Goal: Task Accomplishment & Management: Manage account settings

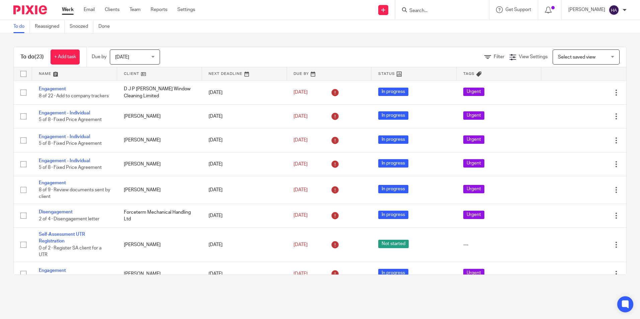
click at [407, 12] on icon at bounding box center [404, 9] width 5 height 5
click at [423, 11] on input "Search" at bounding box center [439, 11] width 60 height 6
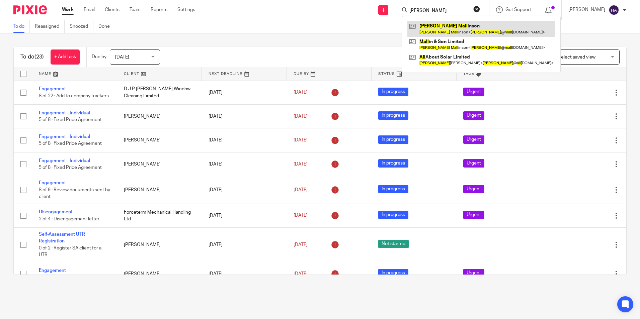
type input "ryan mall"
click at [466, 30] on link at bounding box center [481, 28] width 148 height 15
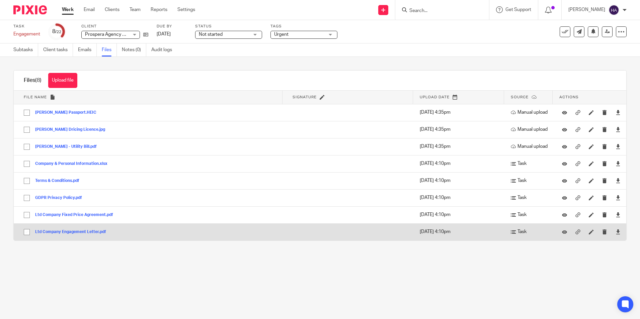
click at [198, 231] on td "Ltd Company Engagement Letter.pdf Ltd Company Engagement Letter Save" at bounding box center [148, 232] width 269 height 17
click at [28, 231] on input "checkbox" at bounding box center [26, 232] width 13 height 13
checkbox input "true"
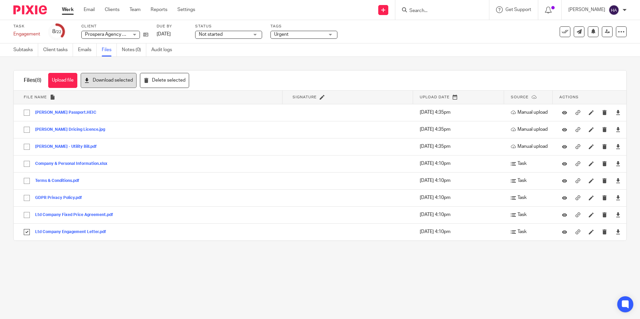
click at [123, 80] on button "Download selected" at bounding box center [109, 80] width 56 height 15
click at [625, 77] on div "Upload file Drag & Drop your files, or click here Files uploading... Files (8) …" at bounding box center [320, 155] width 640 height 197
click at [419, 13] on input "Search" at bounding box center [439, 11] width 60 height 6
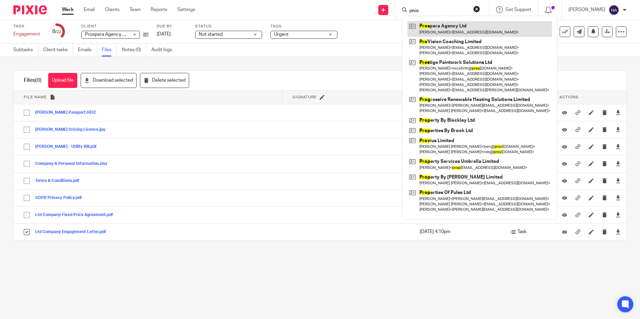
type input "pros"
click at [444, 30] on link at bounding box center [479, 28] width 145 height 15
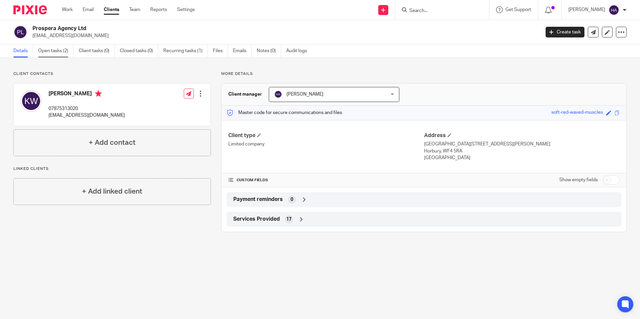
click at [48, 51] on link "Open tasks (2)" at bounding box center [55, 51] width 35 height 13
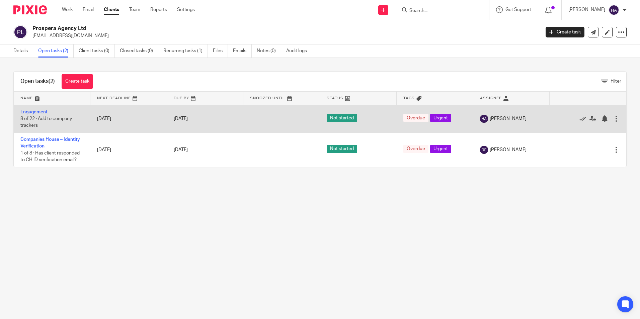
click at [613, 118] on div at bounding box center [616, 118] width 7 height 7
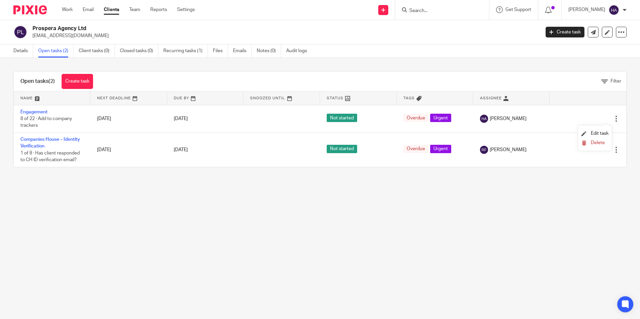
click at [586, 194] on main "Prospera Agency Ltd karljwilkinson@gmail.com Create task Update from Companies …" at bounding box center [320, 159] width 640 height 319
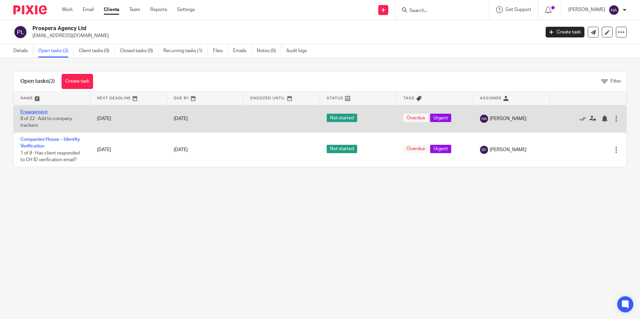
click at [29, 111] on link "Engagement" at bounding box center [33, 112] width 27 height 5
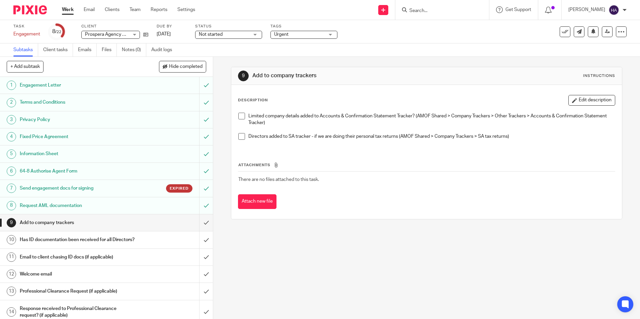
click at [135, 188] on div "Expired" at bounding box center [164, 188] width 58 height 8
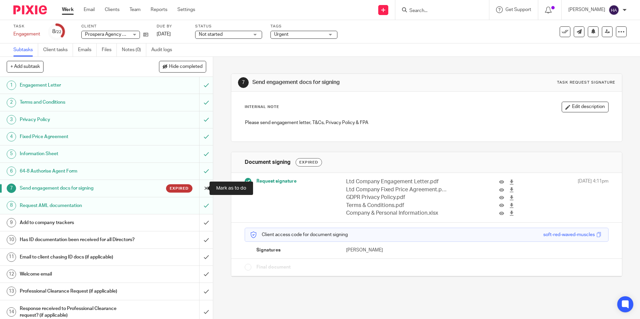
click at [199, 188] on input "submit" at bounding box center [106, 188] width 213 height 17
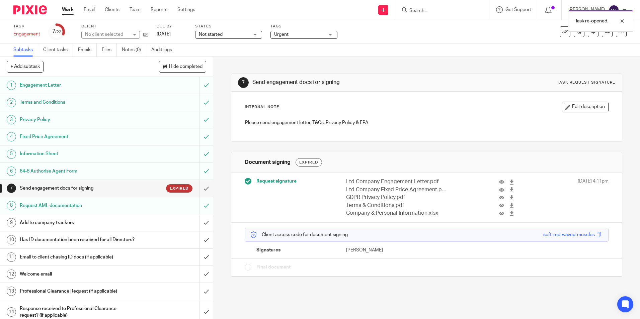
click at [122, 188] on h1 "Send engagement docs for signing" at bounding box center [77, 188] width 115 height 10
click at [284, 182] on span "Request signature" at bounding box center [276, 181] width 40 height 7
click at [70, 188] on h1 "Send engagement docs for signing" at bounding box center [77, 188] width 115 height 10
click at [198, 189] on input "submit" at bounding box center [106, 188] width 213 height 17
click at [618, 33] on icon at bounding box center [621, 31] width 7 height 7
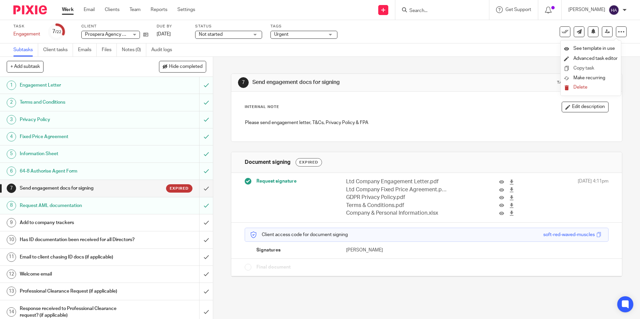
click at [593, 67] on link "Copy task" at bounding box center [583, 68] width 21 height 5
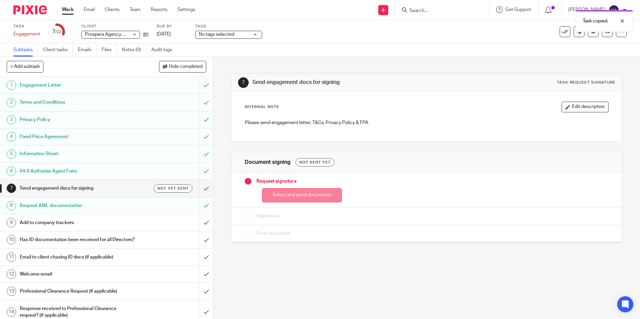
click at [311, 194] on button "Select and send documents" at bounding box center [302, 195] width 80 height 14
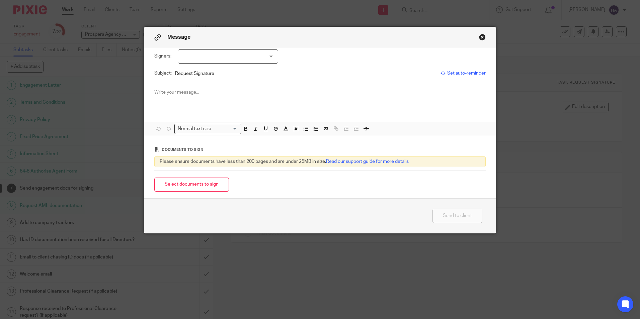
click at [480, 37] on button "Close modal" at bounding box center [482, 37] width 7 height 7
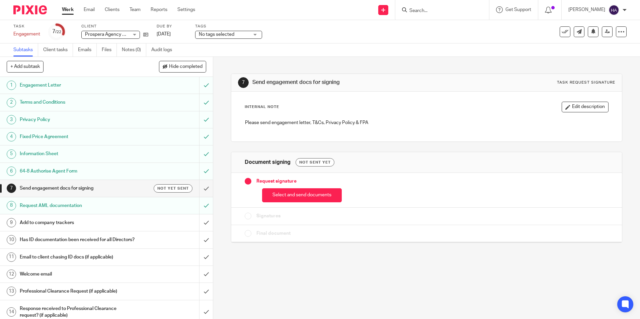
click at [315, 195] on button "Select and send documents" at bounding box center [302, 195] width 80 height 14
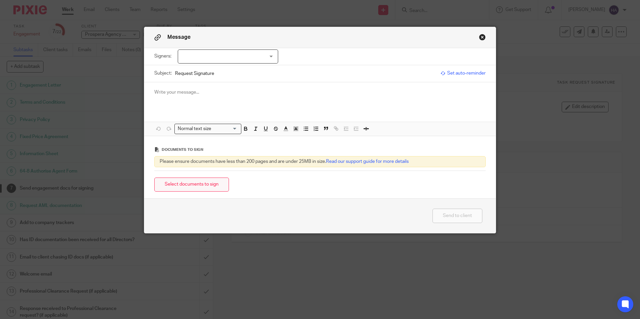
click at [206, 184] on button "Select documents to sign" at bounding box center [191, 185] width 75 height 14
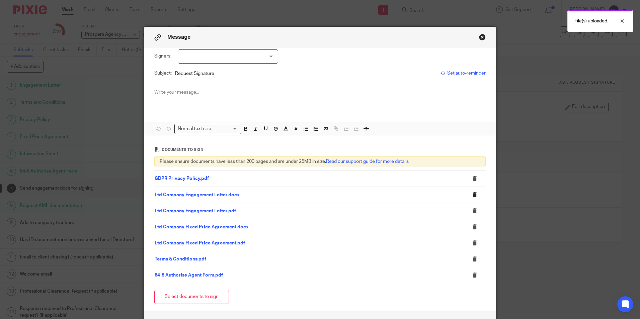
click at [472, 196] on icon at bounding box center [474, 194] width 5 height 5
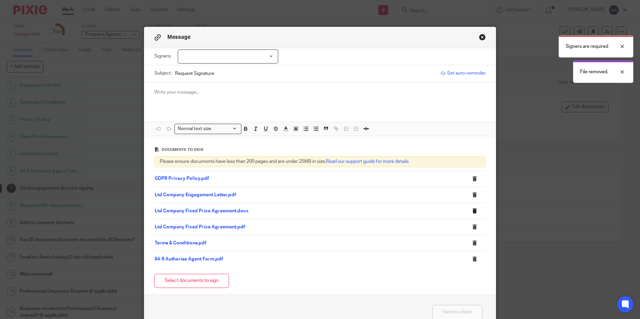
click at [473, 211] on icon at bounding box center [474, 210] width 5 height 5
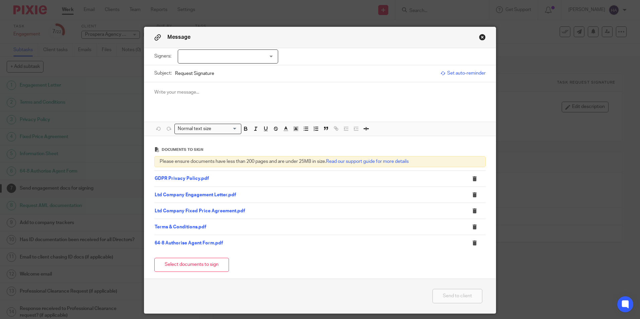
click at [212, 54] on div at bounding box center [228, 57] width 100 height 14
click at [218, 73] on li "[PERSON_NAME]" at bounding box center [226, 71] width 100 height 14
checkbox input "true"
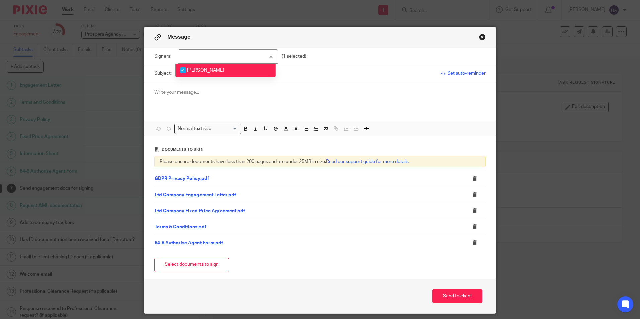
click at [237, 102] on div at bounding box center [319, 95] width 351 height 26
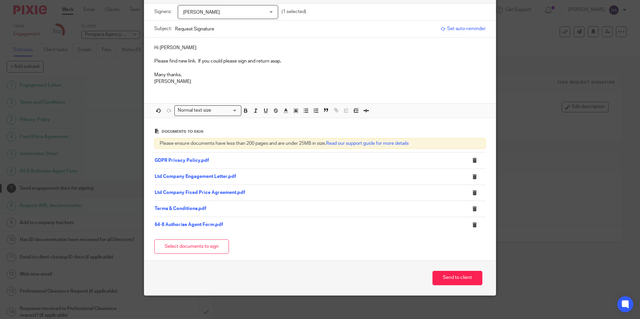
scroll to position [48, 0]
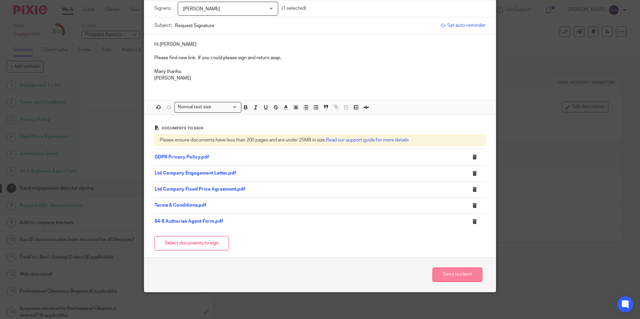
click at [460, 278] on button "Send to client" at bounding box center [457, 275] width 50 height 14
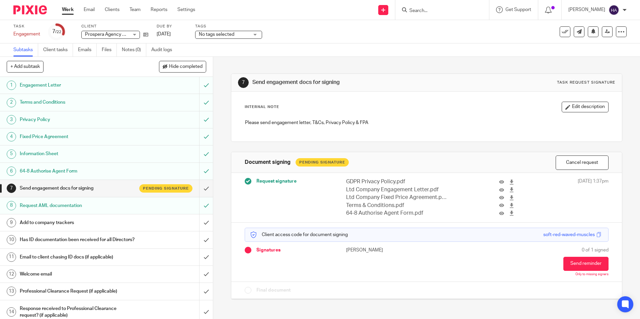
click at [122, 208] on h1 "Request AML documentation" at bounding box center [77, 206] width 115 height 10
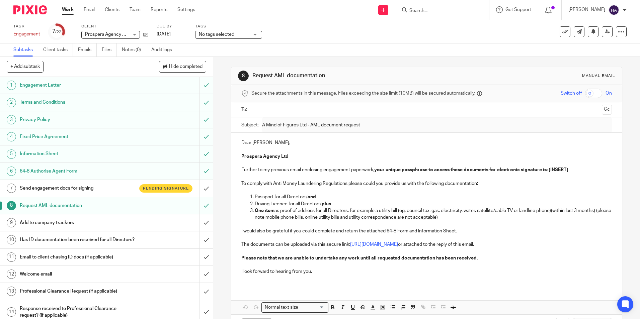
click at [106, 185] on h1 "Send engagement docs for signing" at bounding box center [77, 188] width 115 height 10
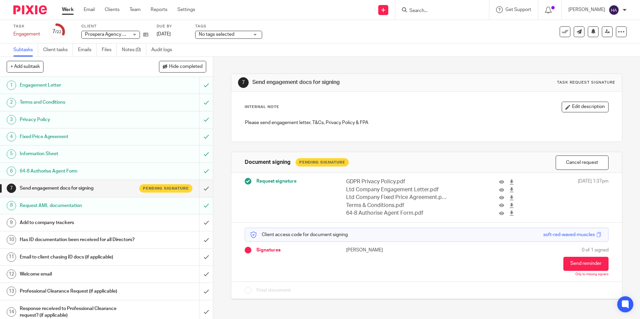
click at [578, 235] on div "soft-red-waved-muscles" at bounding box center [569, 235] width 52 height 7
drag, startPoint x: 578, startPoint y: 235, endPoint x: 522, endPoint y: 238, distance: 55.6
click at [518, 239] on div "Client access code for document signing soft-red-waved-muscles" at bounding box center [426, 235] width 363 height 14
click at [596, 235] on span at bounding box center [598, 234] width 5 height 5
click at [75, 210] on h1 "Request AML documentation" at bounding box center [77, 206] width 115 height 10
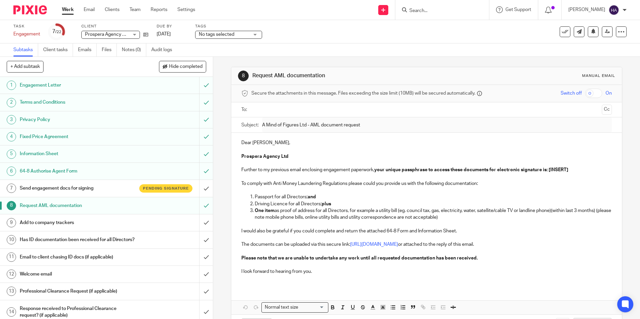
click at [293, 110] on input "text" at bounding box center [426, 110] width 345 height 8
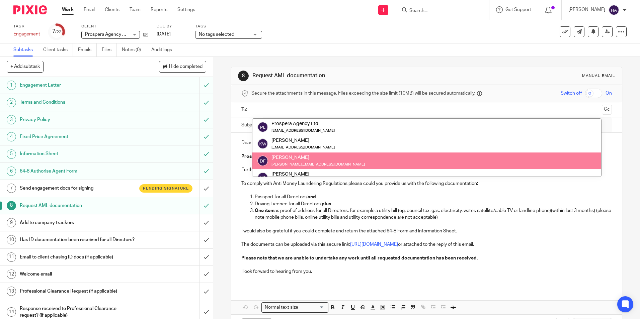
scroll to position [94, 0]
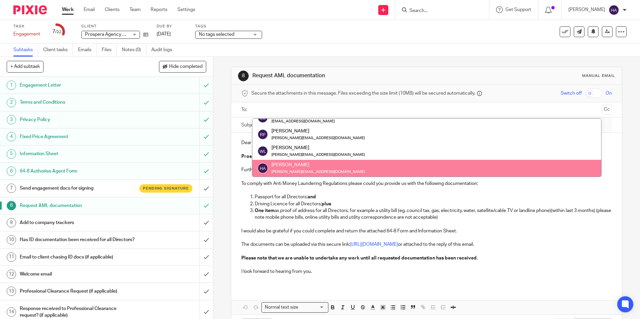
drag, startPoint x: 447, startPoint y: 193, endPoint x: 485, endPoint y: 190, distance: 38.0
click at [448, 193] on p "To comply with Anti Money Laundering Regulations please could you provide us wi…" at bounding box center [426, 187] width 370 height 14
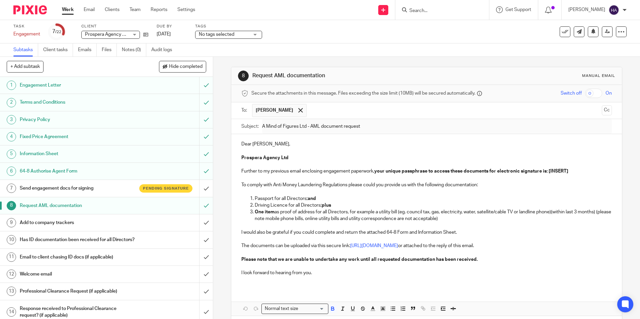
drag, startPoint x: 550, startPoint y: 171, endPoint x: 558, endPoint y: 169, distance: 7.9
click at [550, 171] on strong "your unique passphrase to access these documents for electronic signature is: […" at bounding box center [471, 171] width 194 height 5
drag, startPoint x: 550, startPoint y: 173, endPoint x: 599, endPoint y: 173, distance: 48.5
click at [600, 173] on p "Further to my previous email enclosing engagement paperwork, your unique passph…" at bounding box center [426, 171] width 370 height 7
click at [369, 202] on p "Passport for all Directors; and" at bounding box center [433, 198] width 357 height 7
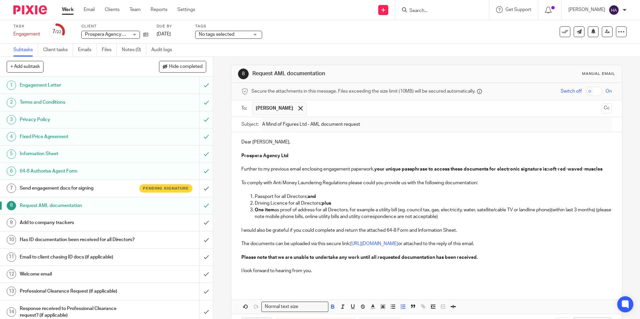
scroll to position [0, 0]
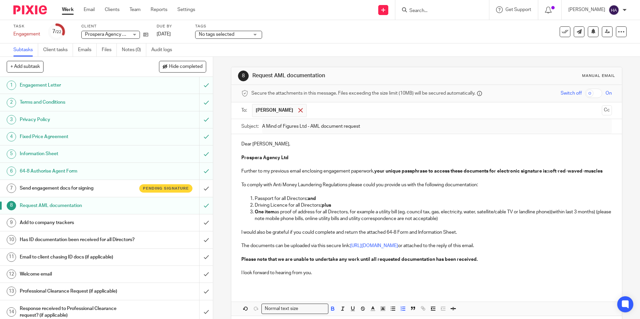
click at [298, 110] on span at bounding box center [300, 110] width 4 height 4
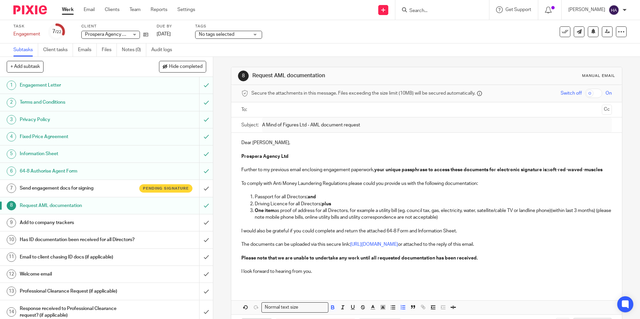
click at [283, 109] on input "text" at bounding box center [426, 110] width 345 height 8
type input "p"
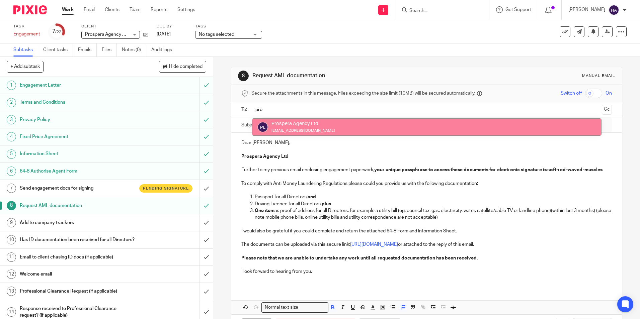
type input "pro"
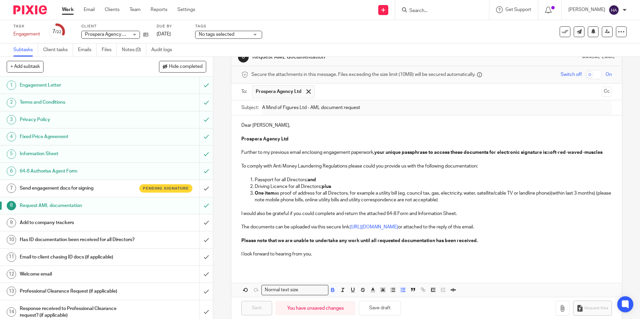
scroll to position [36, 0]
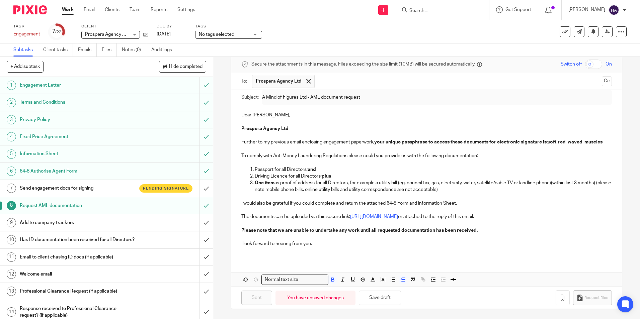
click at [319, 298] on div "You have unsaved changes" at bounding box center [315, 298] width 80 height 14
click at [317, 245] on p "I look forward to hearing from you." at bounding box center [426, 244] width 370 height 7
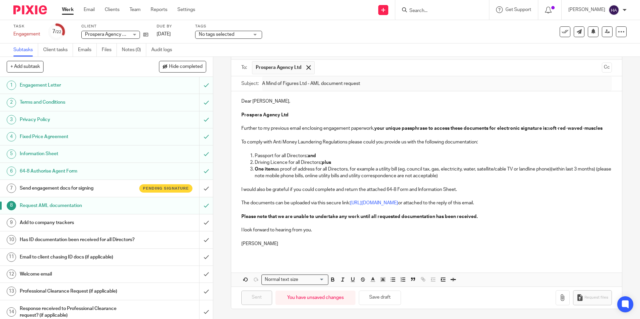
scroll to position [50, 0]
click at [316, 299] on div "You have unsaved changes" at bounding box center [315, 298] width 80 height 14
click at [380, 294] on button "Save draft" at bounding box center [380, 298] width 42 height 14
click at [590, 21] on p "Draft saved." at bounding box center [595, 21] width 25 height 7
click at [618, 32] on icon at bounding box center [621, 31] width 7 height 7
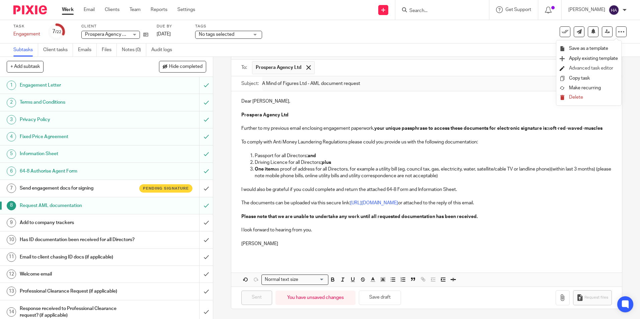
click at [590, 69] on link "Advanced task editor" at bounding box center [591, 68] width 44 height 5
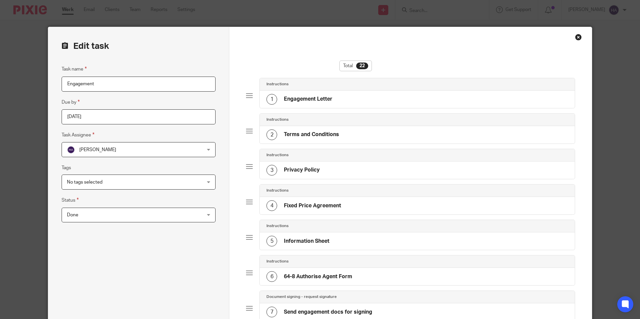
click at [576, 37] on div "Close this dialog window" at bounding box center [578, 37] width 7 height 7
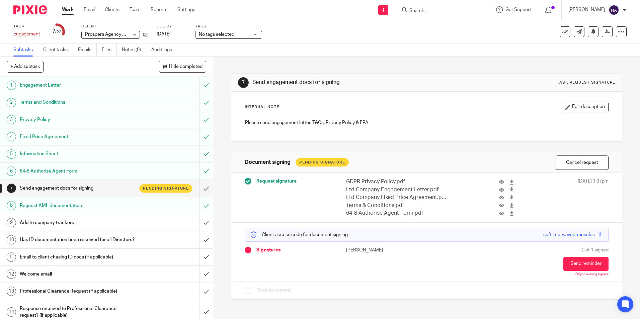
click at [109, 211] on h1 "Request AML documentation" at bounding box center [77, 206] width 115 height 10
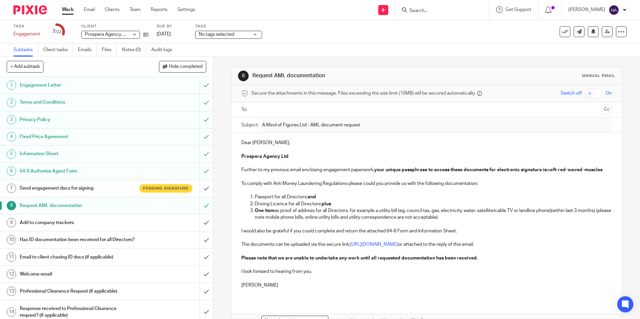
click at [288, 112] on input "text" at bounding box center [426, 110] width 345 height 8
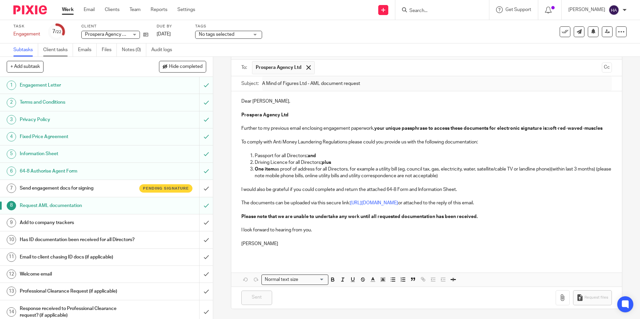
click at [56, 48] on link "Client tasks" at bounding box center [58, 50] width 30 height 13
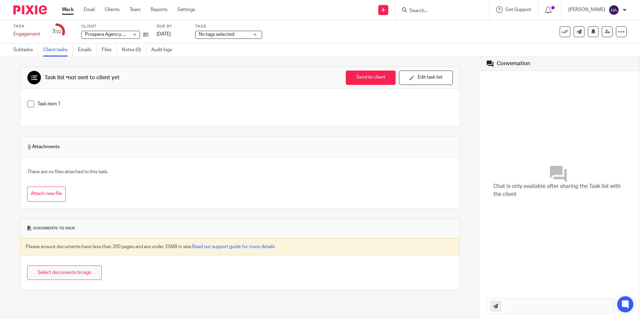
click at [66, 269] on button "Select documents to sign" at bounding box center [64, 273] width 75 height 14
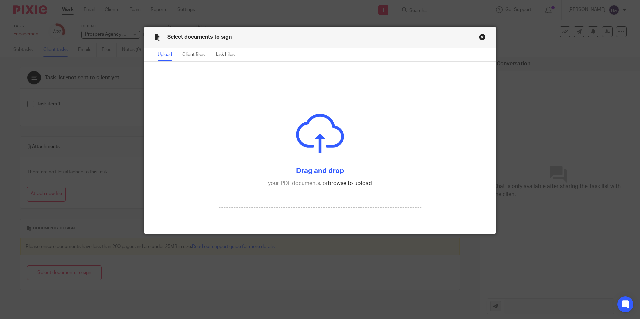
drag, startPoint x: 480, startPoint y: 36, endPoint x: 459, endPoint y: 41, distance: 21.2
click at [481, 37] on button "Close modal" at bounding box center [482, 37] width 7 height 7
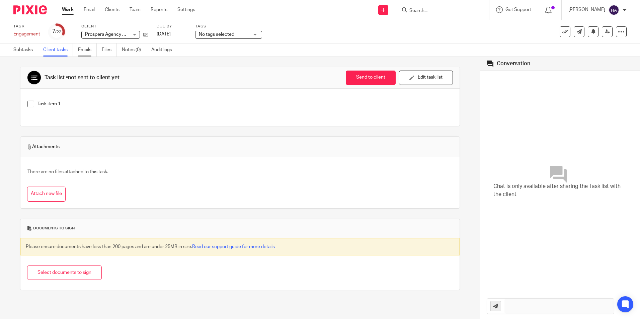
click at [86, 50] on link "Emails" at bounding box center [87, 50] width 19 height 13
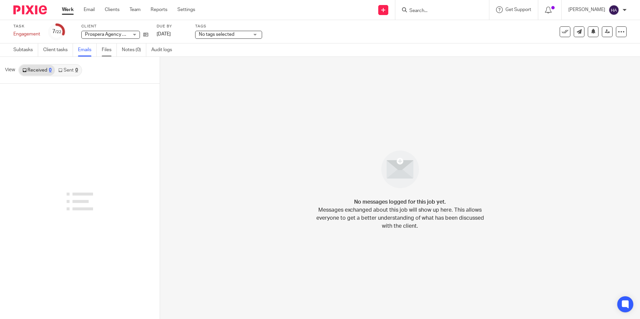
click at [106, 49] on link "Files" at bounding box center [109, 50] width 15 height 13
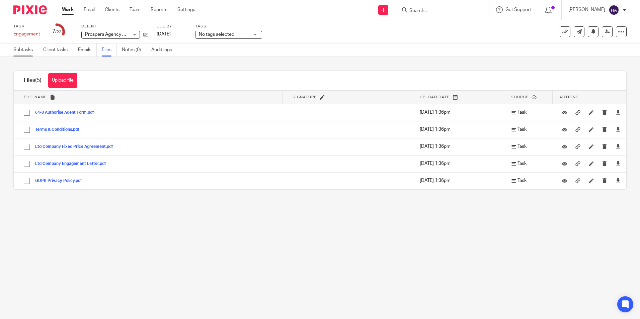
click at [25, 49] on link "Subtasks" at bounding box center [25, 50] width 25 height 13
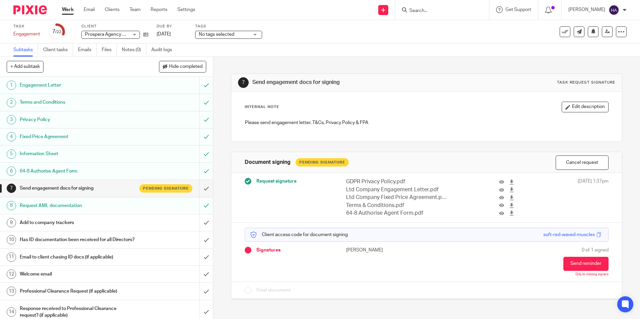
click at [103, 204] on h1 "Request AML documentation" at bounding box center [77, 206] width 115 height 10
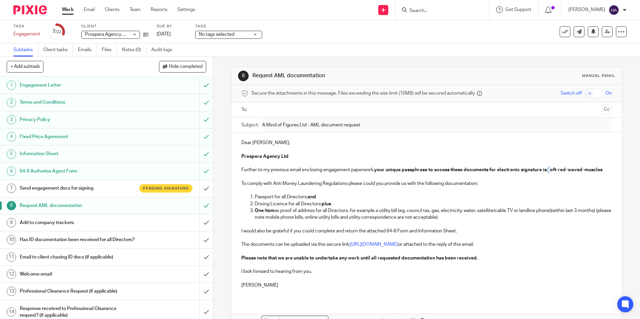
click at [551, 171] on p "Further to my previous email enclosing engagement paperwork, your unique passph…" at bounding box center [426, 170] width 370 height 7
click at [297, 112] on input "text" at bounding box center [426, 110] width 345 height 8
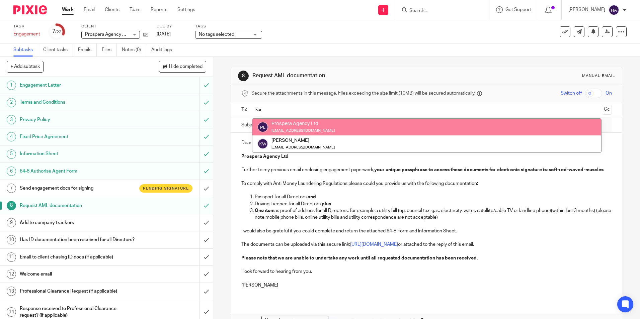
type input "kar"
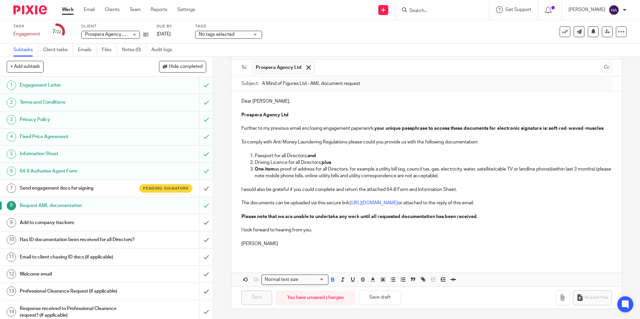
scroll to position [50, 0]
click at [311, 301] on div "You have unsaved changes" at bounding box center [315, 298] width 80 height 14
click at [386, 298] on button "Save draft" at bounding box center [380, 298] width 42 height 14
click at [380, 298] on button "Save draft" at bounding box center [380, 298] width 42 height 14
click at [621, 21] on div at bounding box center [617, 21] width 18 height 8
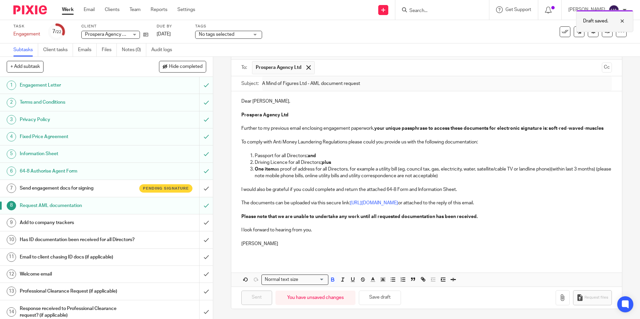
click at [620, 21] on div at bounding box center [617, 21] width 18 height 8
click at [129, 262] on h1 "Email to client chasing ID docs (if applicable)" at bounding box center [77, 257] width 115 height 10
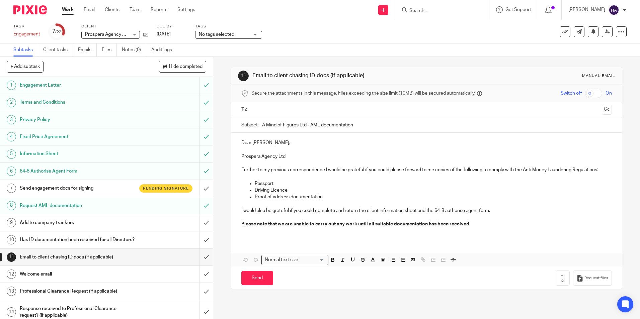
click at [277, 115] on div at bounding box center [426, 109] width 349 height 15
click at [276, 112] on input "text" at bounding box center [426, 110] width 345 height 8
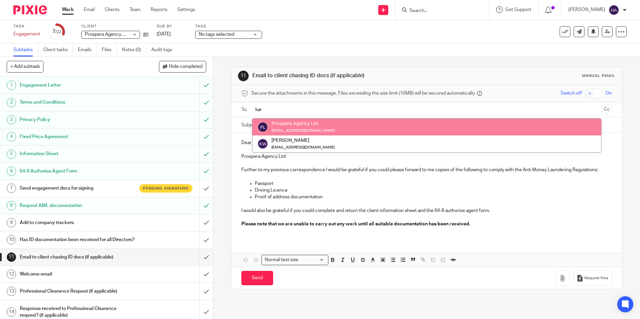
type input "kar"
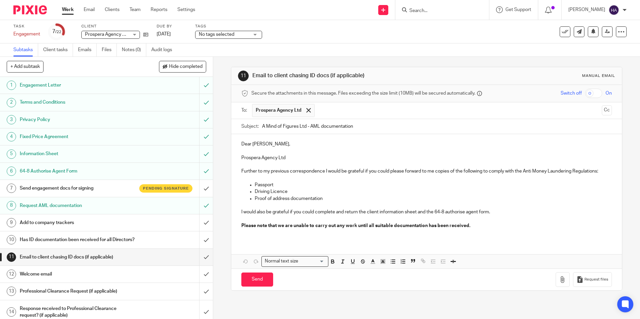
click at [601, 172] on p "Further to my previous correspondence I would be grateful if you could please f…" at bounding box center [426, 171] width 370 height 7
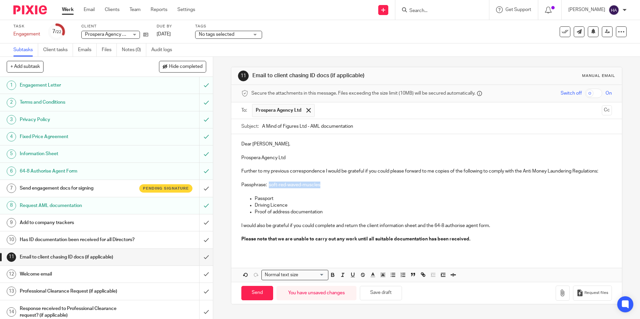
drag, startPoint x: 268, startPoint y: 185, endPoint x: 318, endPoint y: 186, distance: 50.6
click at [318, 186] on p "Passphrase: soft-red-waved-muscles" at bounding box center [426, 185] width 370 height 7
click at [341, 186] on p "Passphrase: soft-red-waved-muscles" at bounding box center [426, 185] width 370 height 7
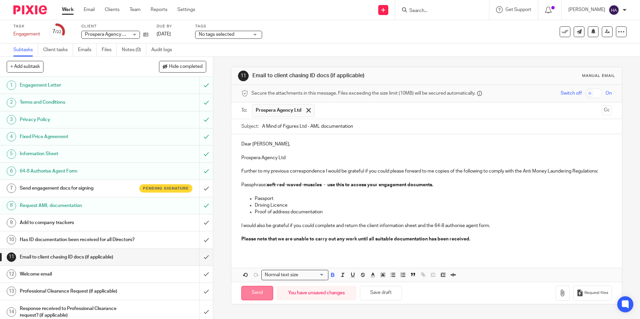
click at [256, 296] on input "Send" at bounding box center [257, 293] width 32 height 14
type input "Sent"
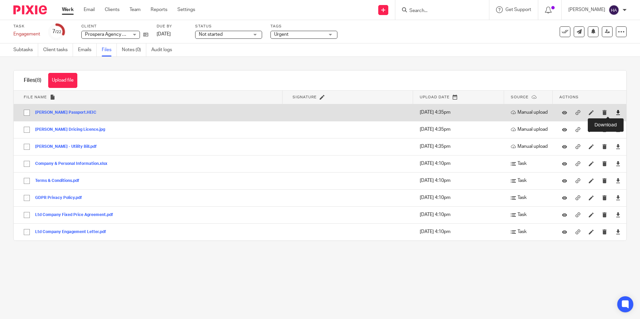
click at [615, 113] on icon at bounding box center [617, 112] width 5 height 5
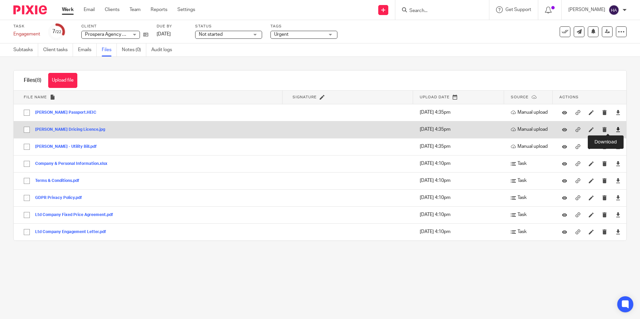
click at [615, 129] on icon at bounding box center [617, 129] width 5 height 5
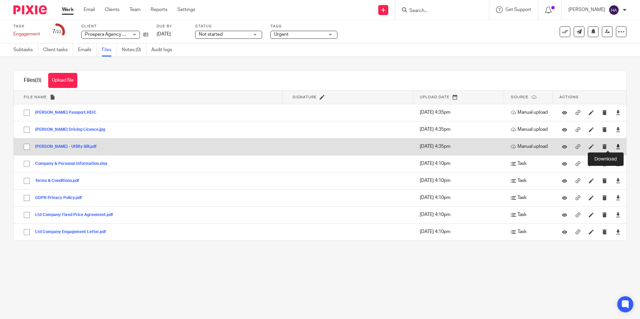
click at [615, 146] on icon at bounding box center [617, 146] width 5 height 5
